Goal: Task Accomplishment & Management: Manage account settings

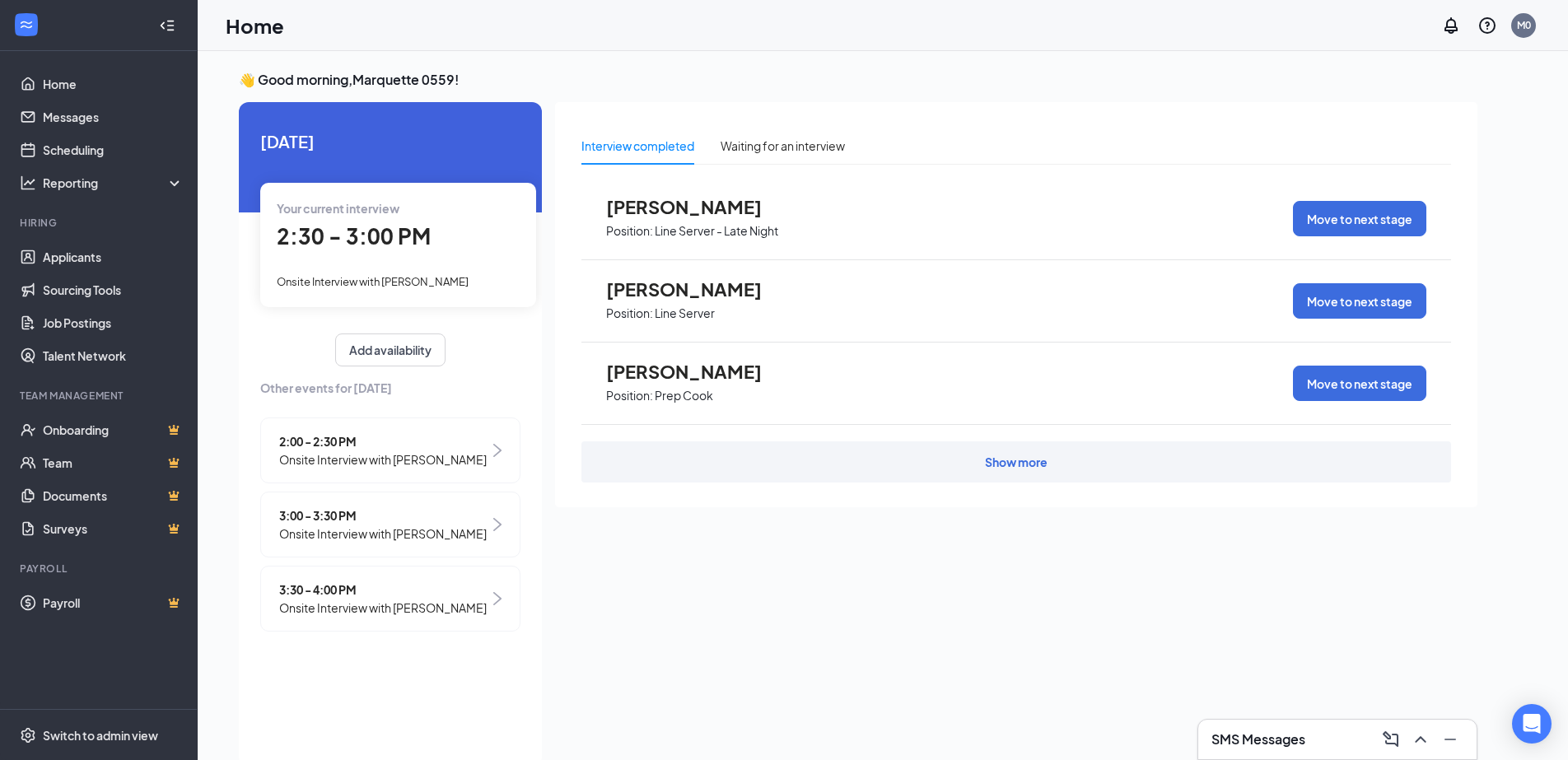
click at [495, 452] on img at bounding box center [498, 451] width 8 height 13
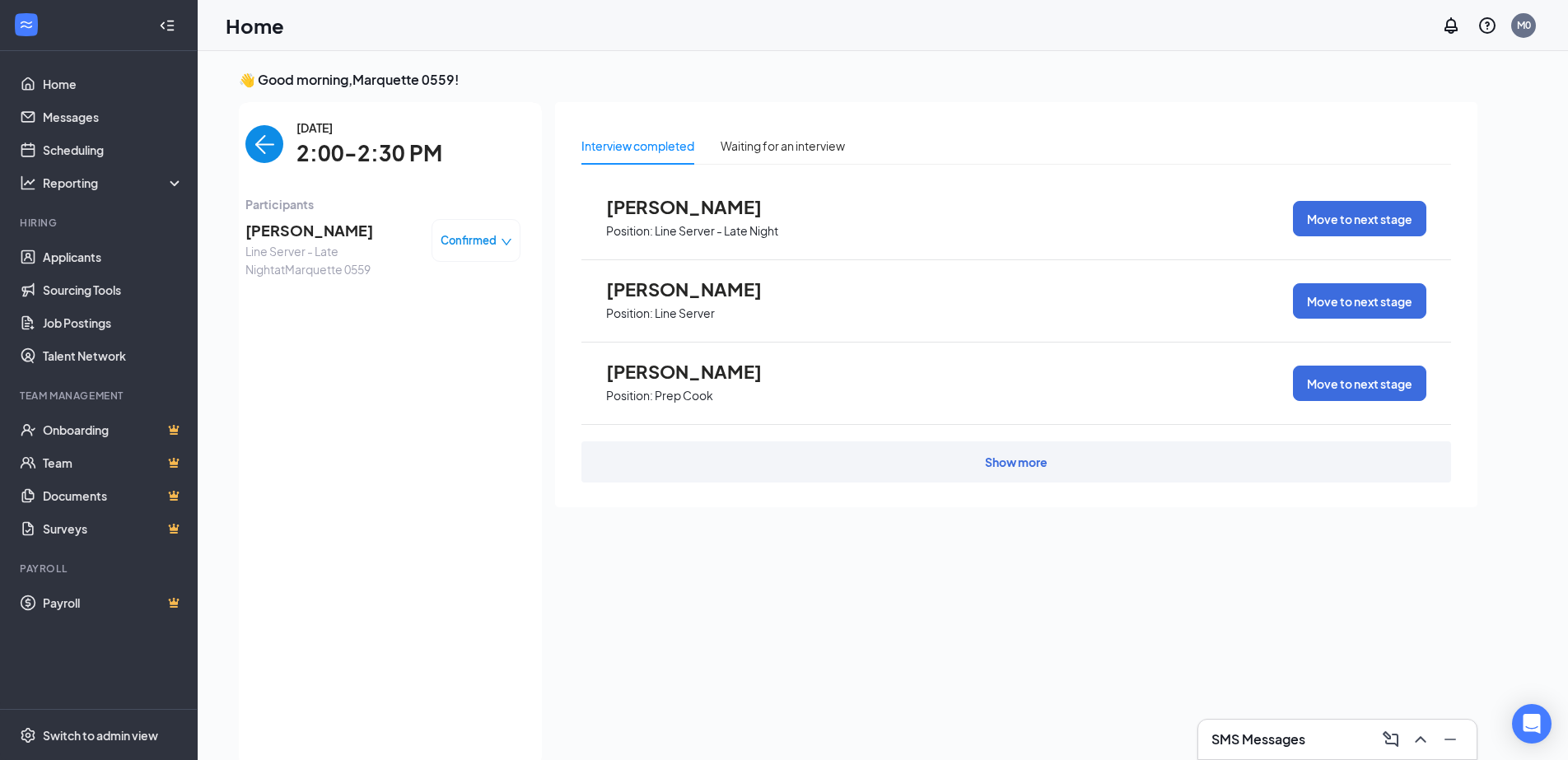
click at [504, 238] on icon "down" at bounding box center [506, 243] width 12 height 12
click at [469, 345] on span "Mark as no-show" at bounding box center [431, 344] width 92 height 19
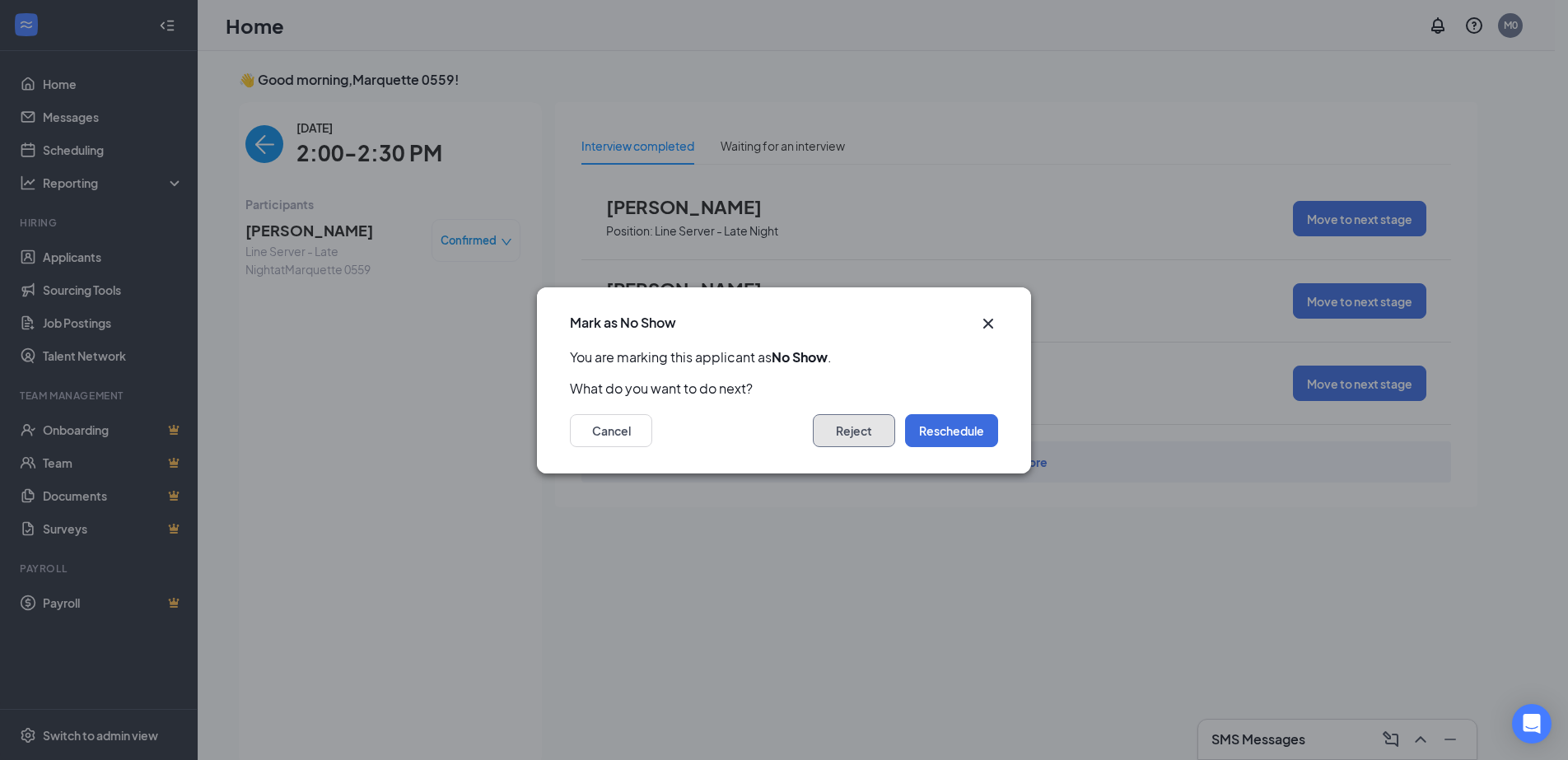
click at [843, 432] on button "Reject" at bounding box center [854, 431] width 83 height 33
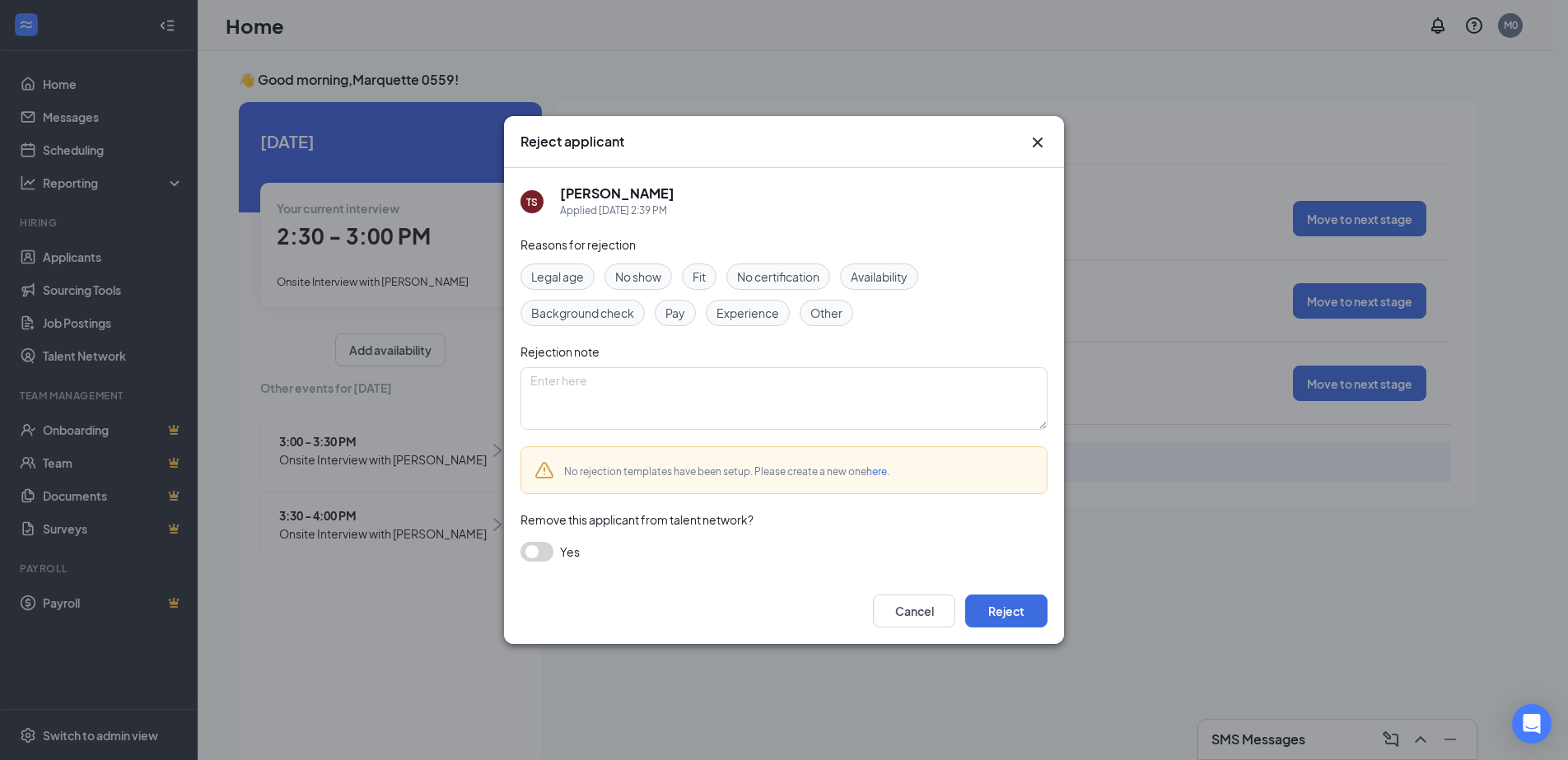
click at [639, 270] on span "No show" at bounding box center [638, 277] width 46 height 19
click at [843, 302] on div "Other" at bounding box center [827, 313] width 54 height 26
click at [714, 275] on div "Fit" at bounding box center [698, 276] width 35 height 26
click at [533, 562] on button "button" at bounding box center [537, 551] width 33 height 19
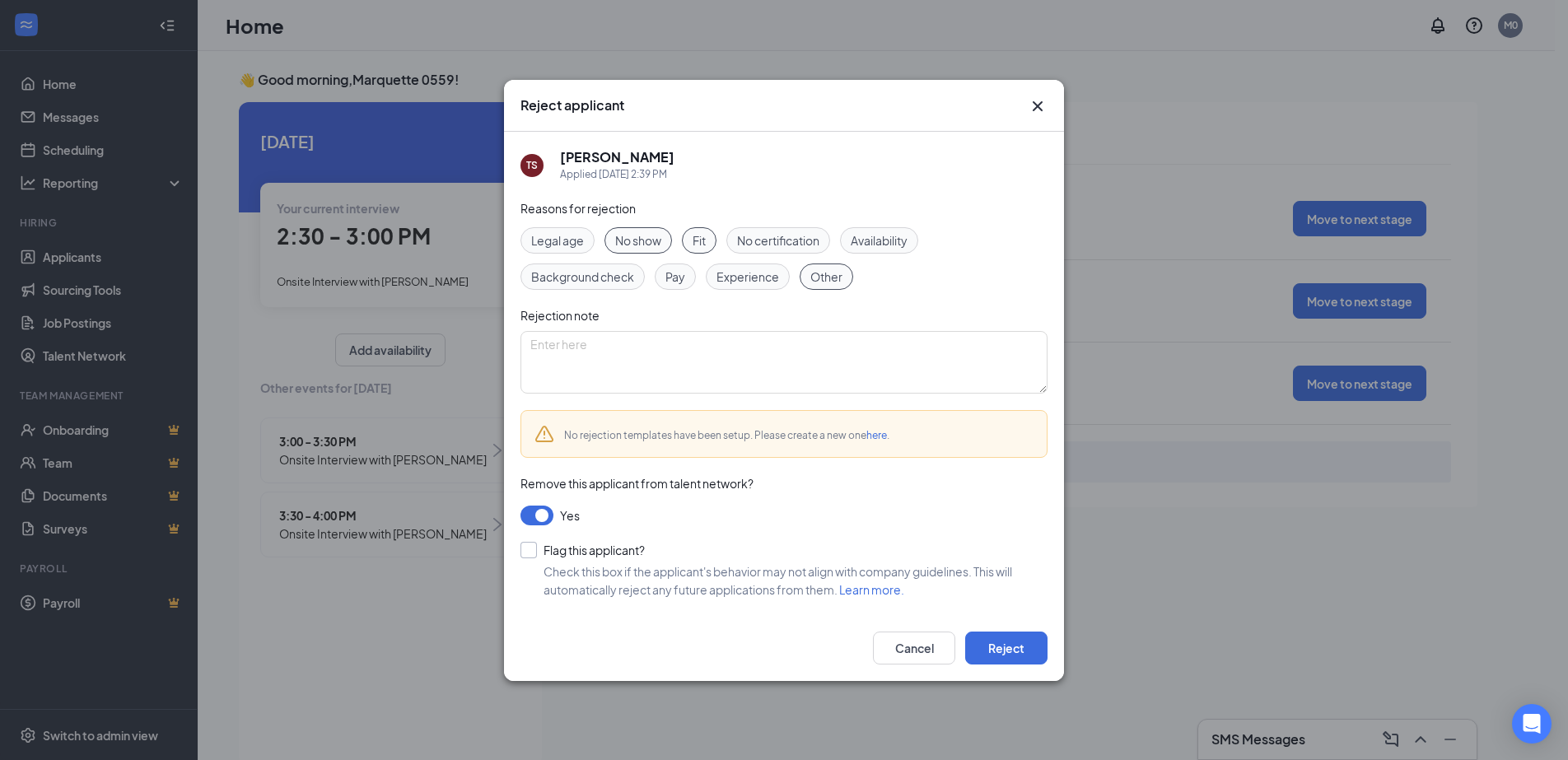
click at [531, 559] on div at bounding box center [529, 550] width 17 height 17
click at [531, 559] on input "Flag this applicant?" at bounding box center [583, 550] width 125 height 17
checkbox input "true"
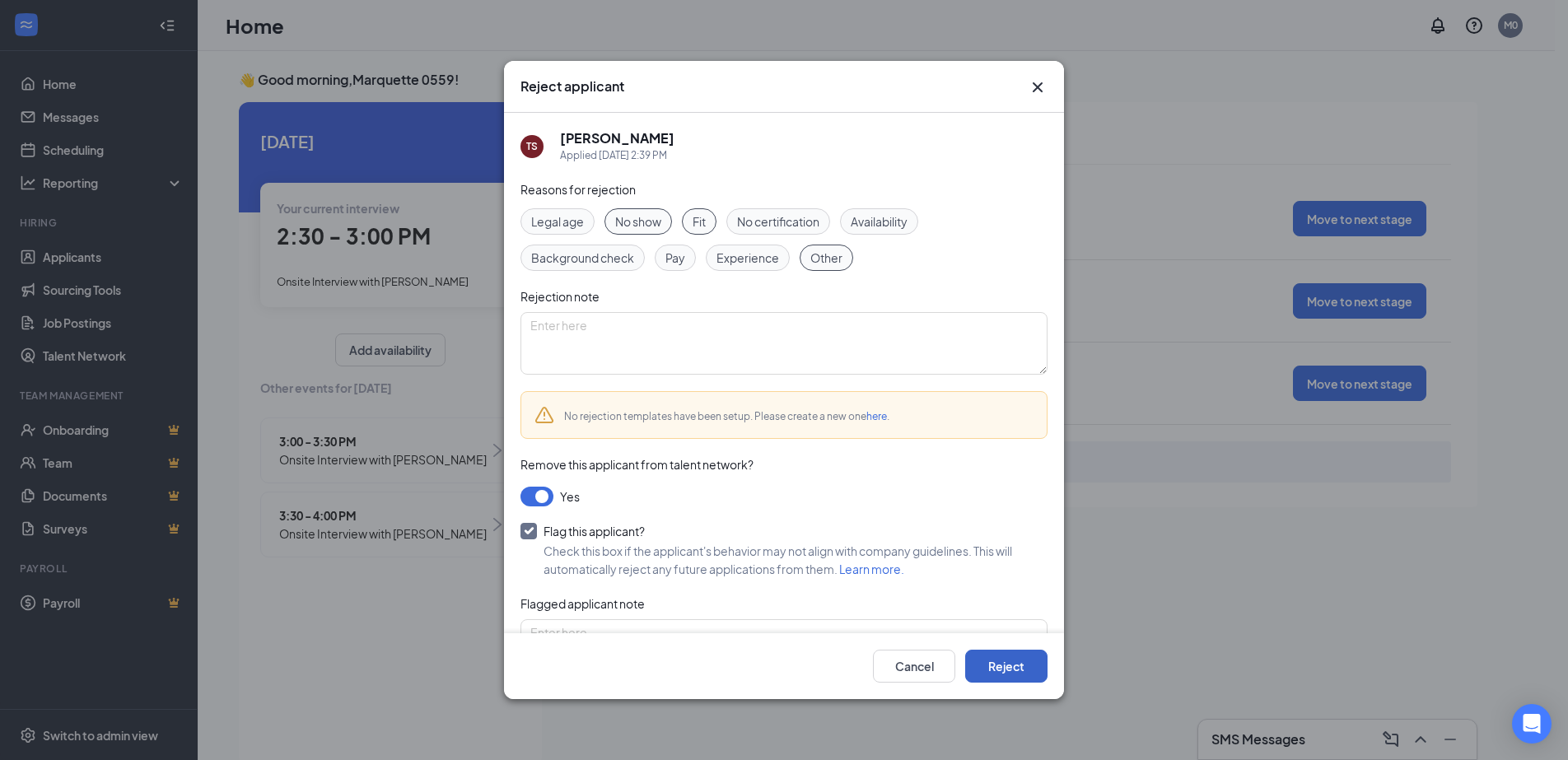
click at [995, 673] on button "Reject" at bounding box center [1007, 666] width 83 height 33
